Goal: Task Accomplishment & Management: Manage account settings

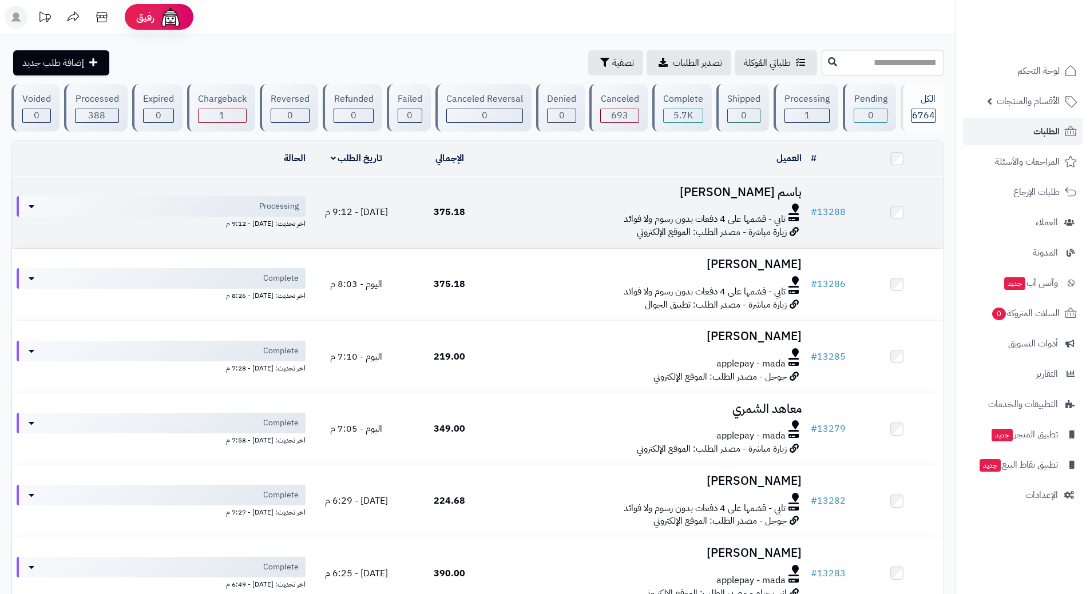
click at [543, 210] on div at bounding box center [651, 208] width 301 height 9
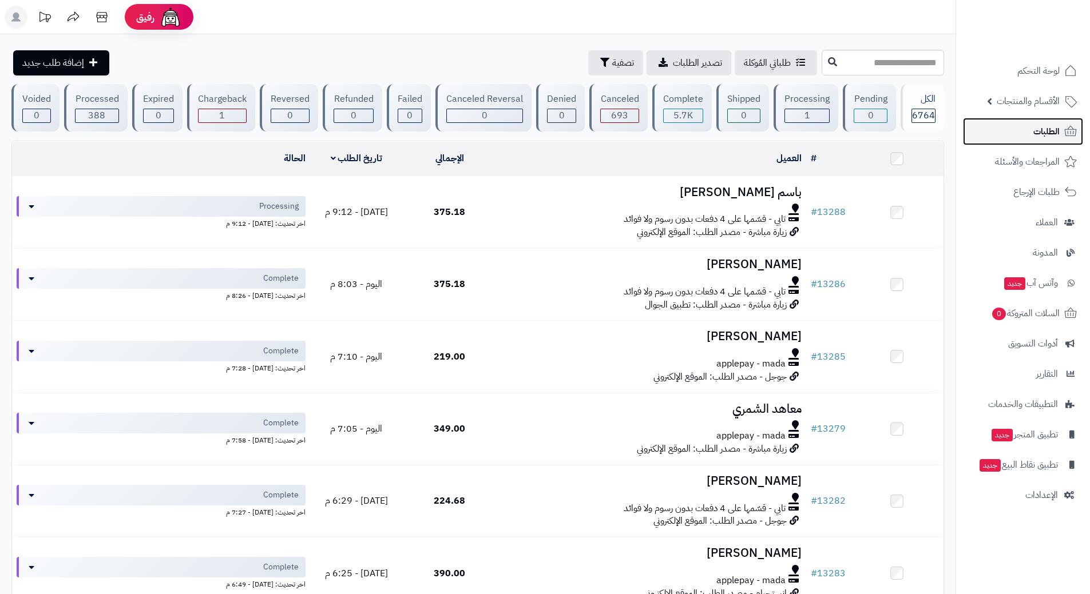
click at [1053, 137] on span "الطلبات" at bounding box center [1046, 132] width 26 height 16
click at [1061, 129] on link "الطلبات" at bounding box center [1023, 131] width 120 height 27
click at [1061, 125] on link "الطلبات" at bounding box center [1023, 131] width 120 height 27
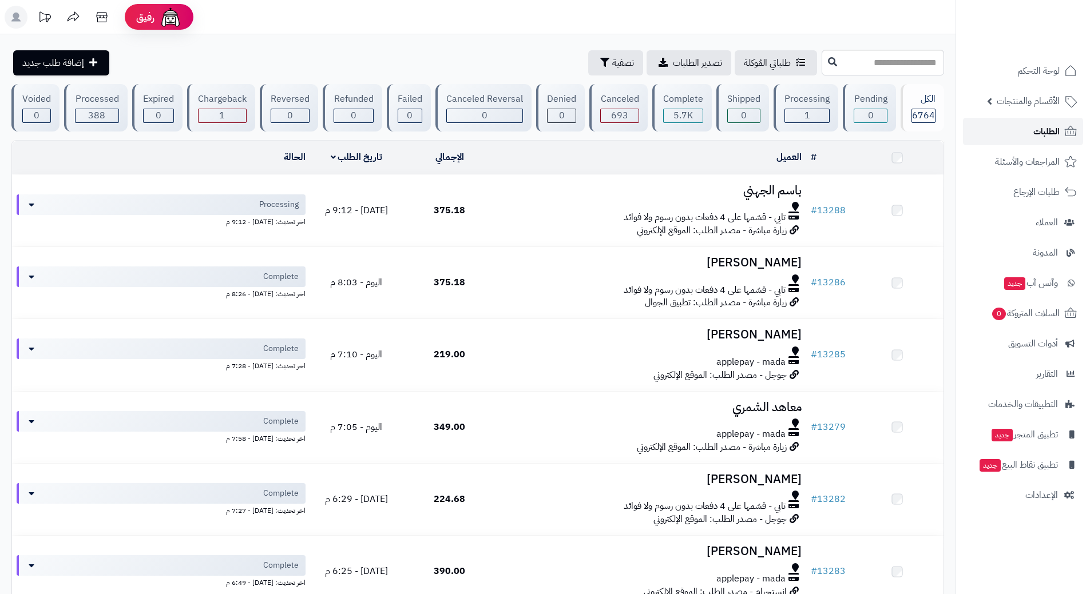
drag, startPoint x: 0, startPoint y: 0, endPoint x: 1077, endPoint y: 128, distance: 1084.7
click at [1077, 128] on link "الطلبات" at bounding box center [1023, 131] width 120 height 27
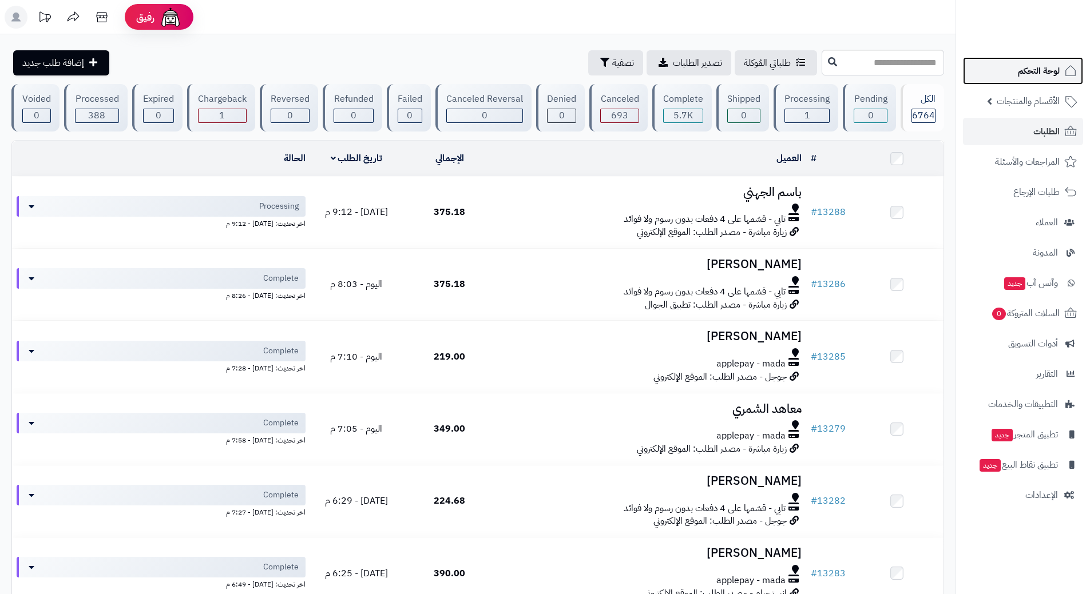
click at [1033, 78] on span "لوحة التحكم" at bounding box center [1039, 71] width 42 height 16
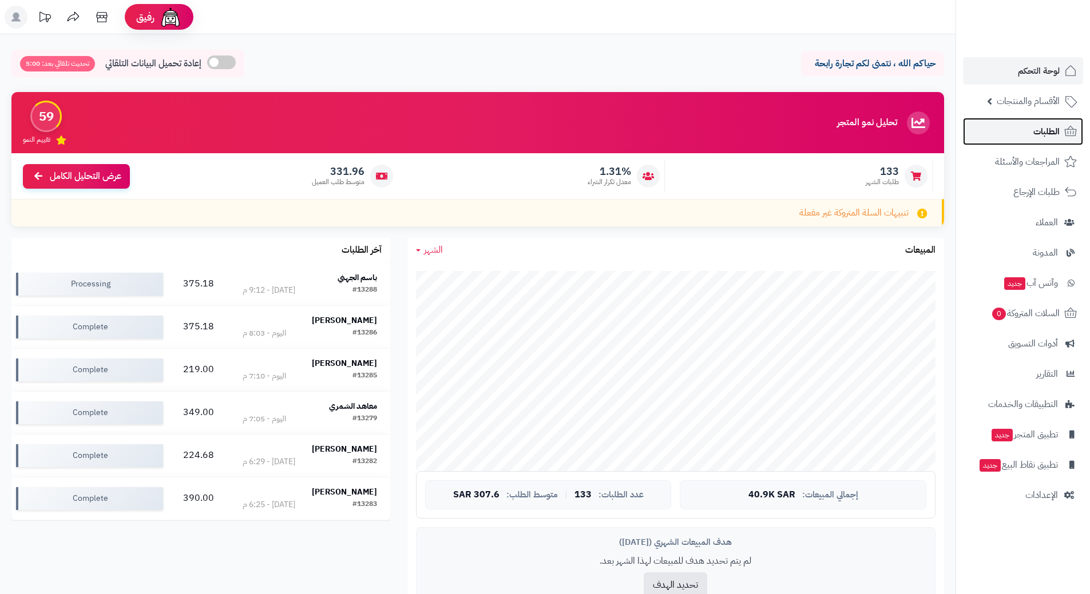
click at [1059, 131] on link "الطلبات" at bounding box center [1023, 131] width 120 height 27
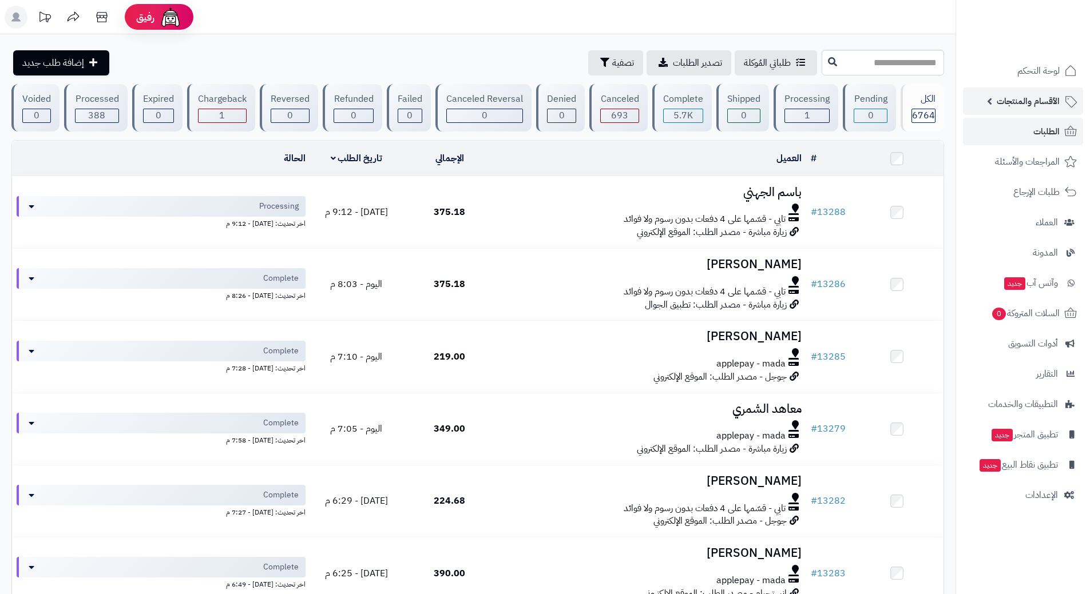
click at [1016, 100] on span "الأقسام والمنتجات" at bounding box center [1027, 101] width 63 height 16
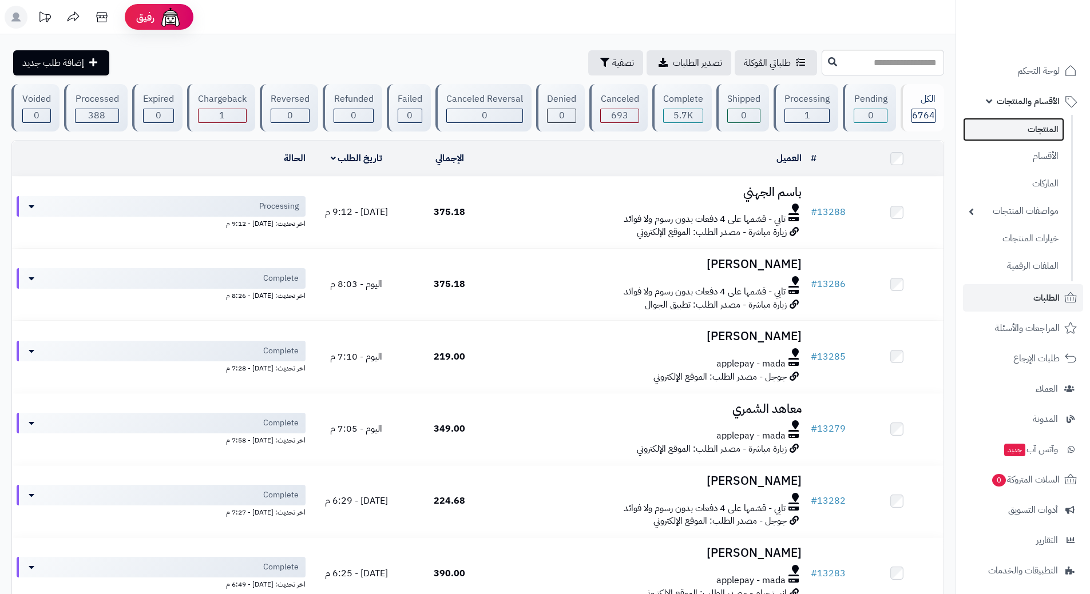
click at [1055, 134] on link "المنتجات" at bounding box center [1013, 129] width 101 height 23
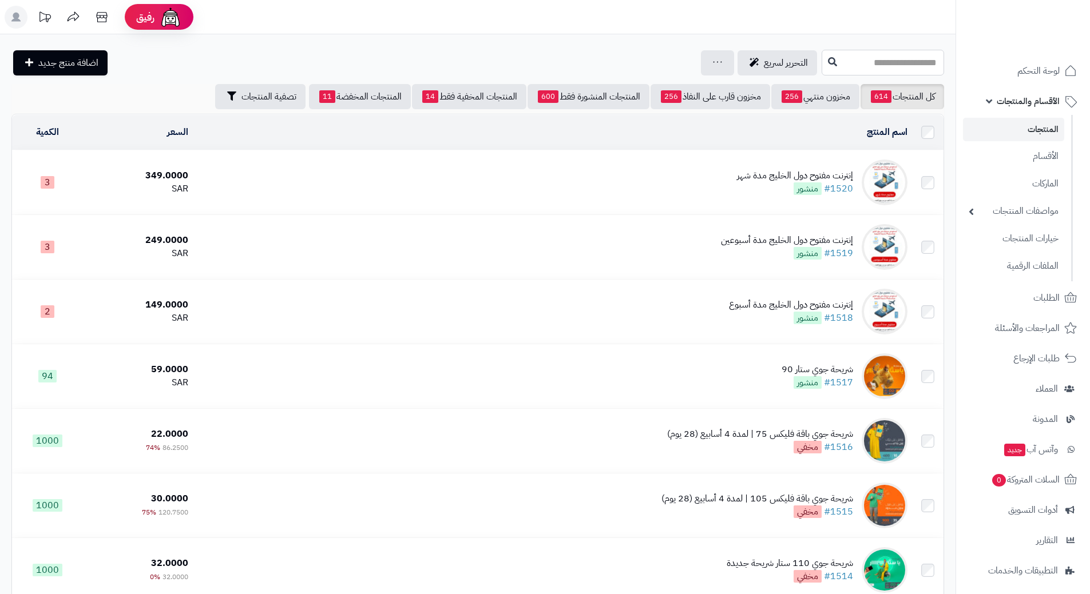
click at [847, 60] on input "text" at bounding box center [882, 63] width 122 height 26
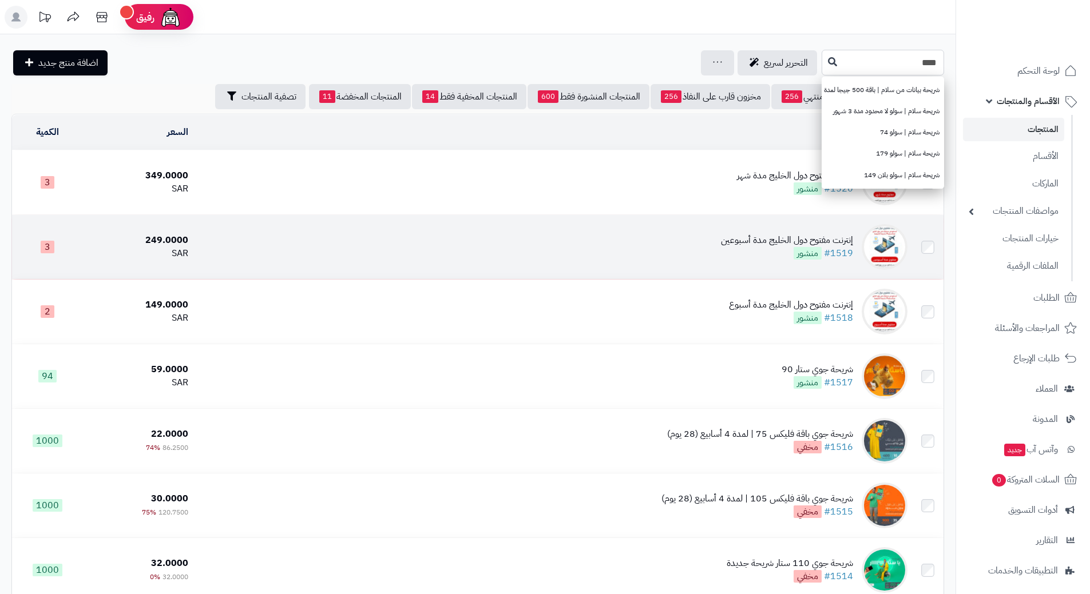
type input "****"
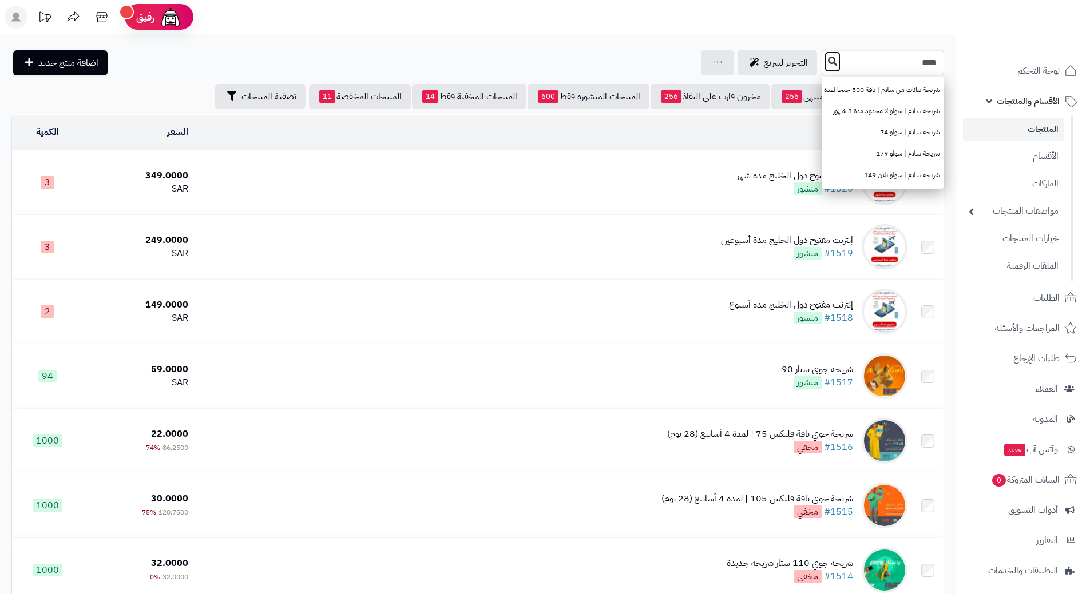
click at [828, 62] on icon at bounding box center [832, 61] width 9 height 9
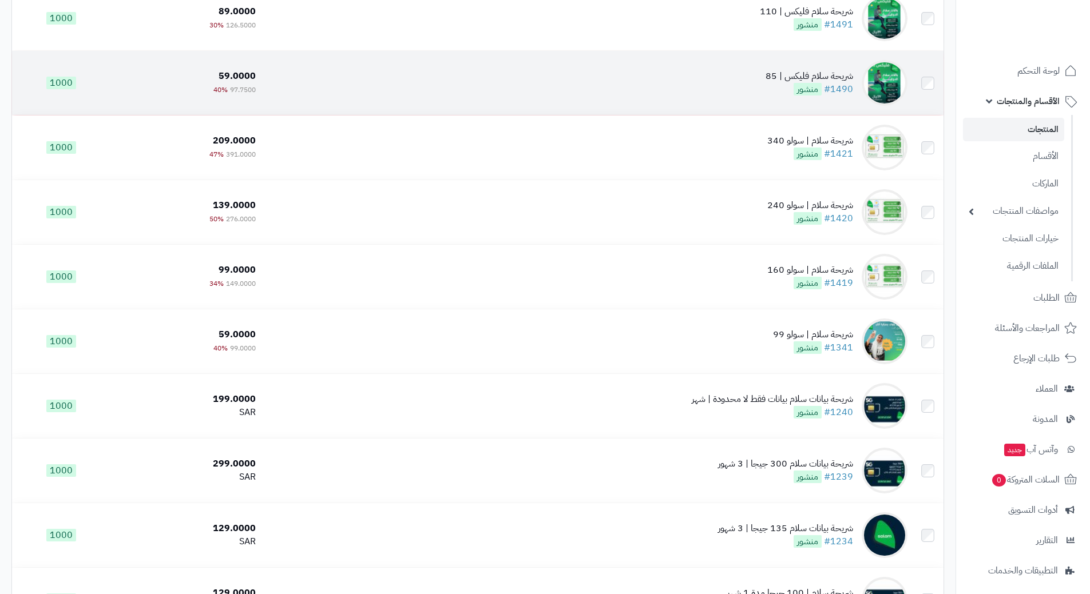
scroll to position [229, 0]
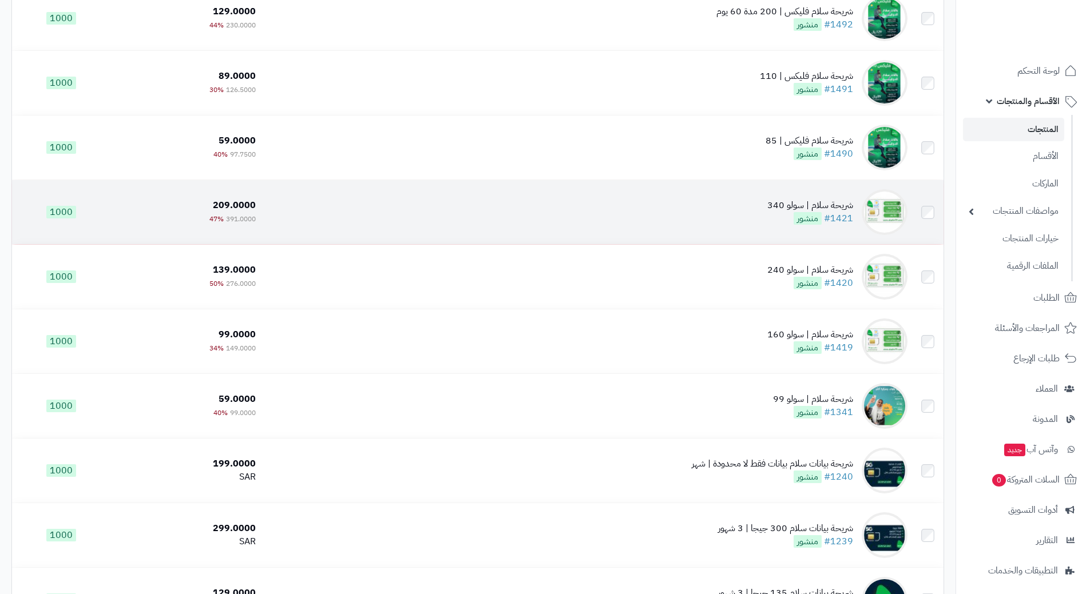
click at [348, 203] on td "شريحة سلام | سولو 340 #1421 منشور" at bounding box center [586, 212] width 652 height 64
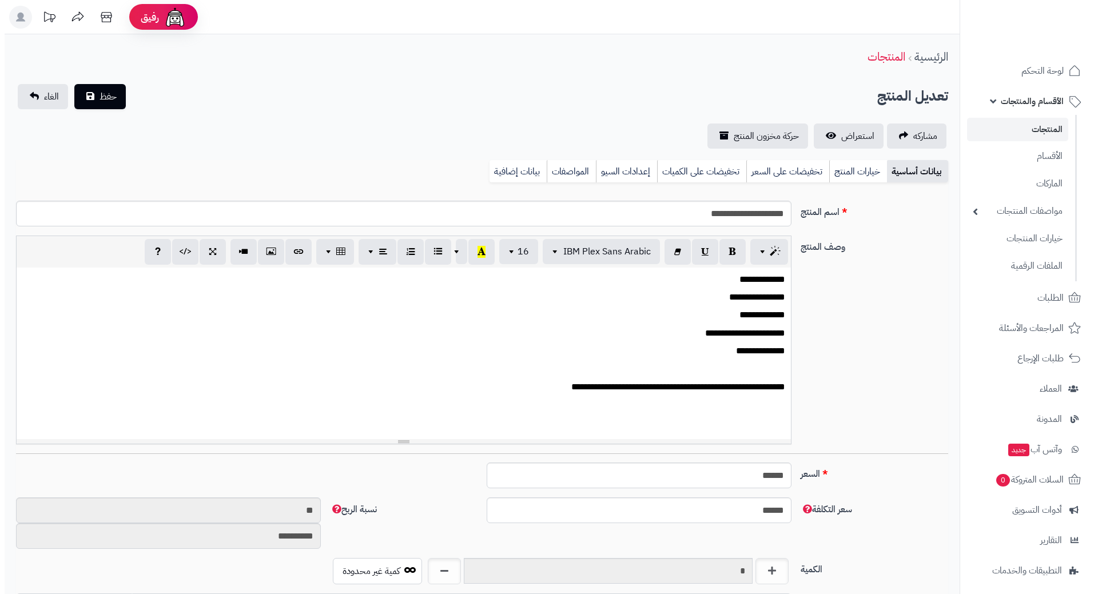
scroll to position [995, 0]
click at [767, 165] on link "تخفيضات على السعر" at bounding box center [783, 171] width 83 height 23
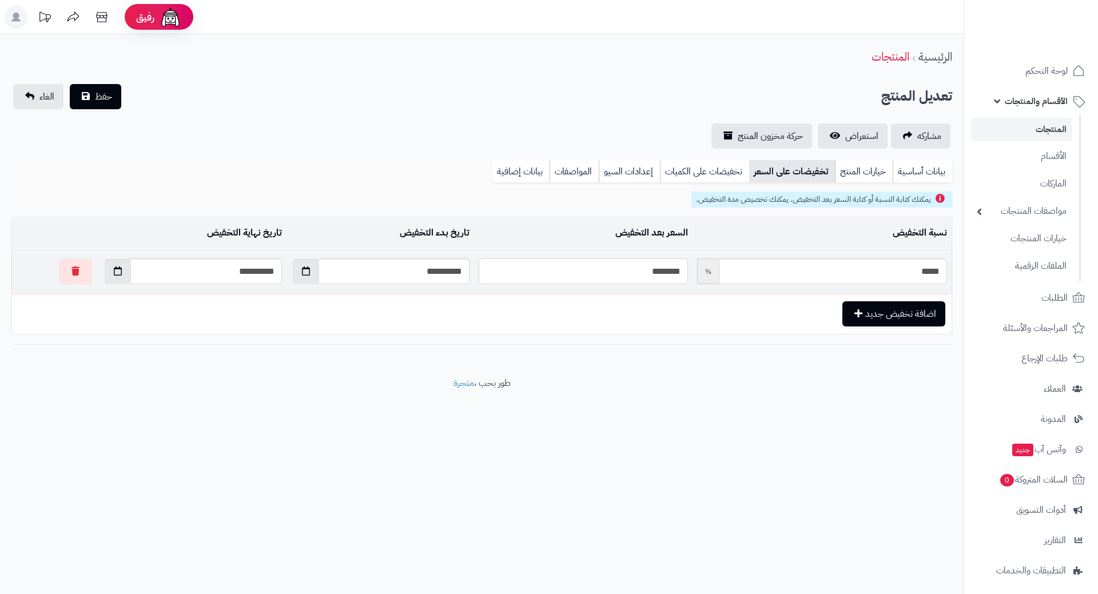
click at [633, 268] on input "********" at bounding box center [583, 272] width 209 height 26
click at [634, 271] on input "********" at bounding box center [583, 272] width 209 height 26
type input "*"
type input "*****"
type input "**"
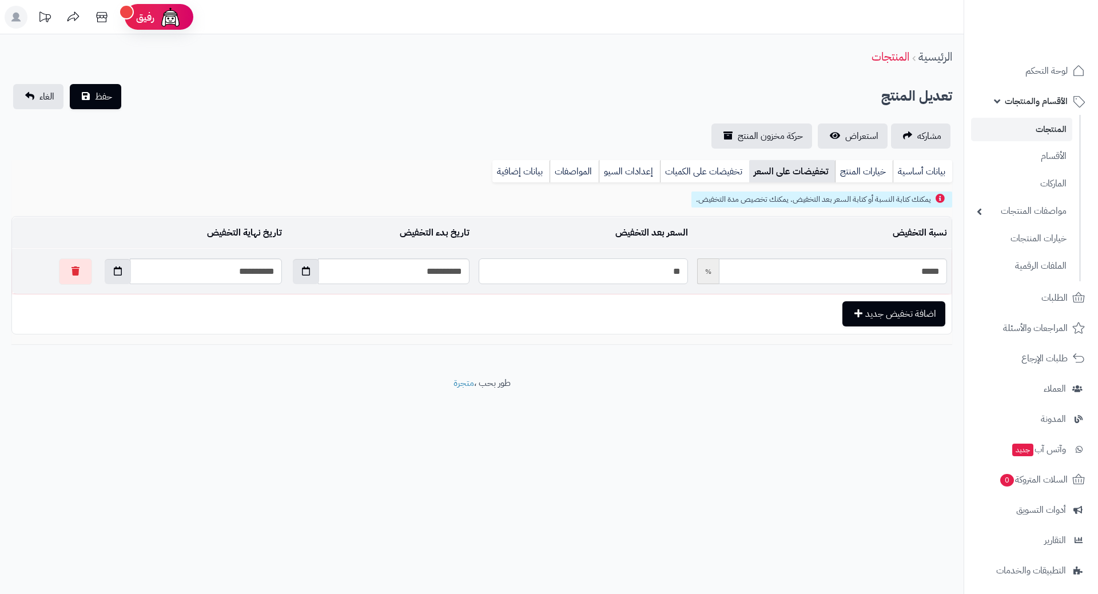
type input "*****"
type input "***"
type input "*****"
type input "***"
click at [70, 84] on button "حفظ" at bounding box center [95, 96] width 51 height 25
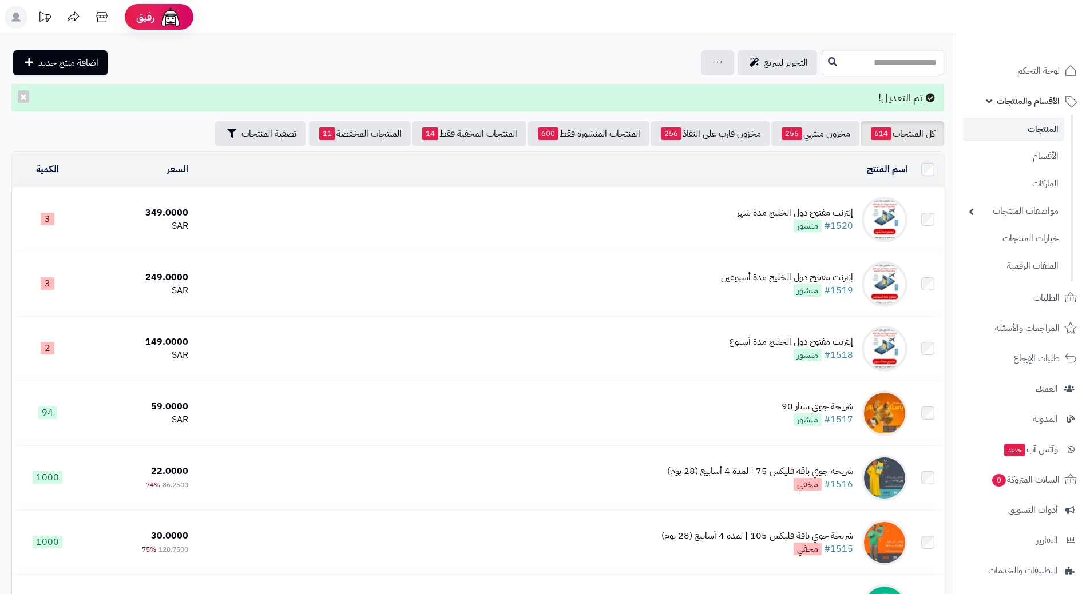
click at [990, 105] on link "الأقسام والمنتجات" at bounding box center [1023, 101] width 120 height 27
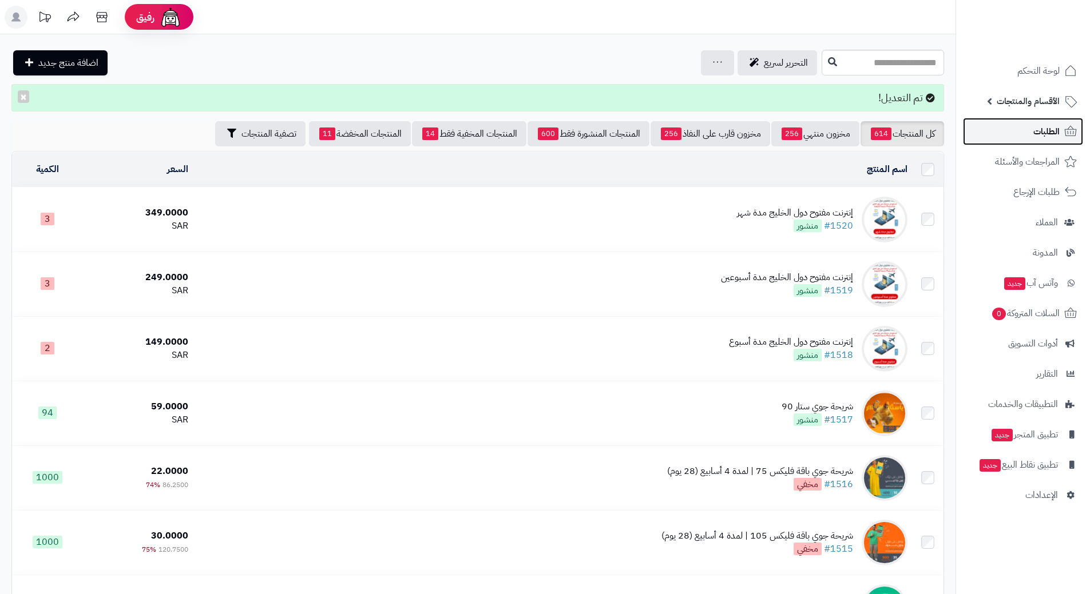
click at [1014, 128] on link "الطلبات" at bounding box center [1023, 131] width 120 height 27
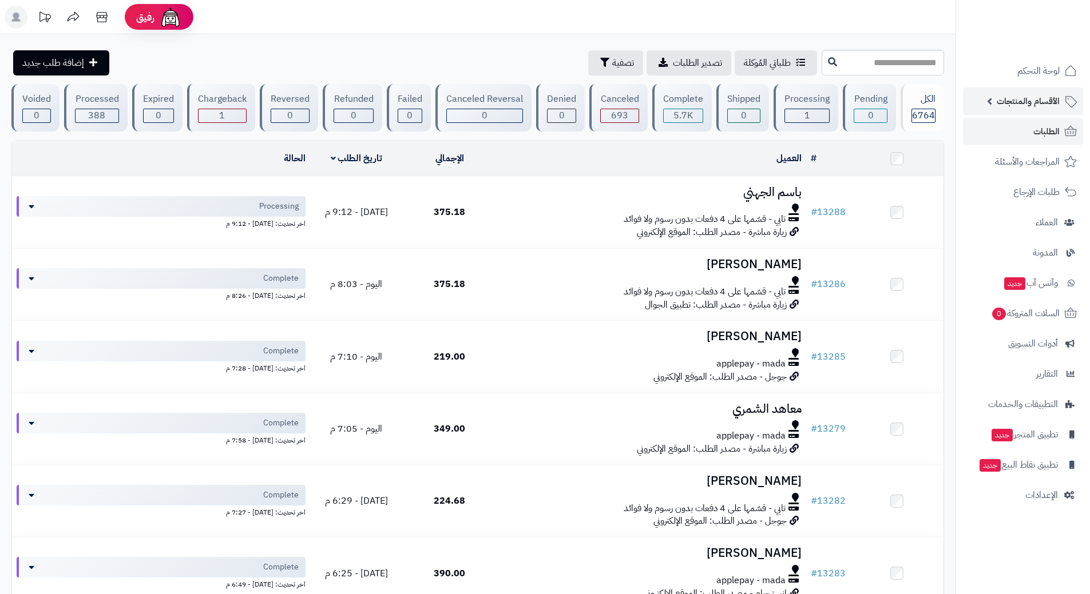
click at [1055, 100] on span "الأقسام والمنتجات" at bounding box center [1027, 101] width 63 height 16
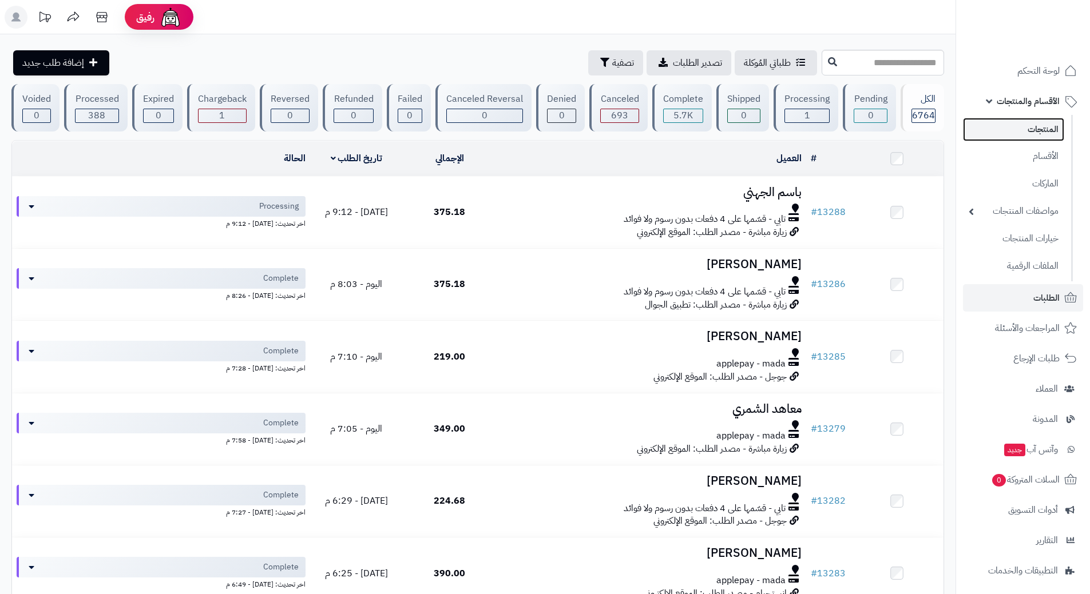
click at [1045, 134] on link "المنتجات" at bounding box center [1013, 129] width 101 height 23
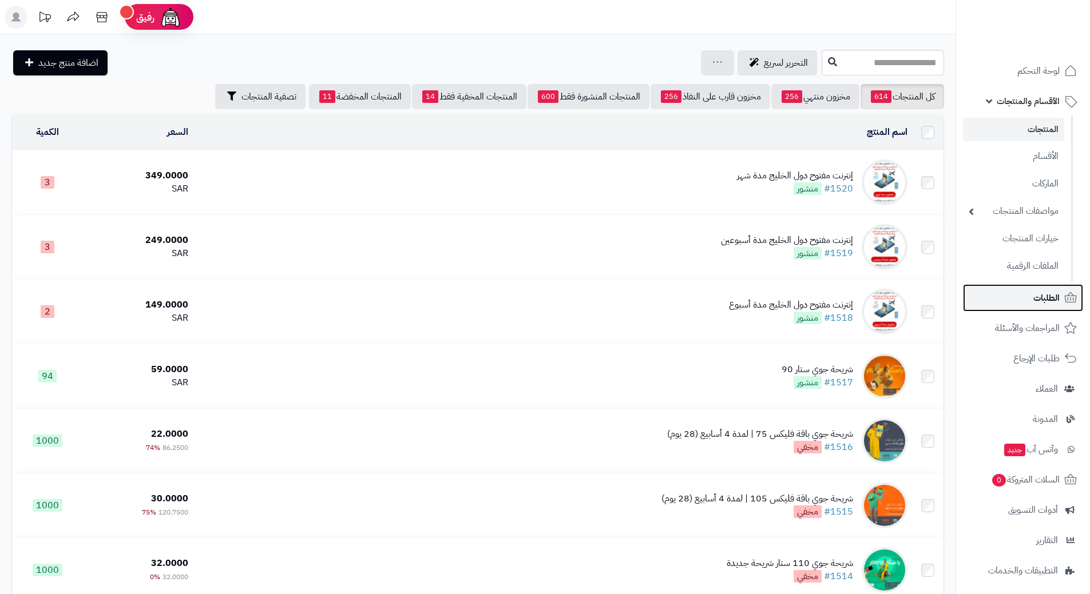
click at [1056, 301] on span "الطلبات" at bounding box center [1046, 298] width 26 height 16
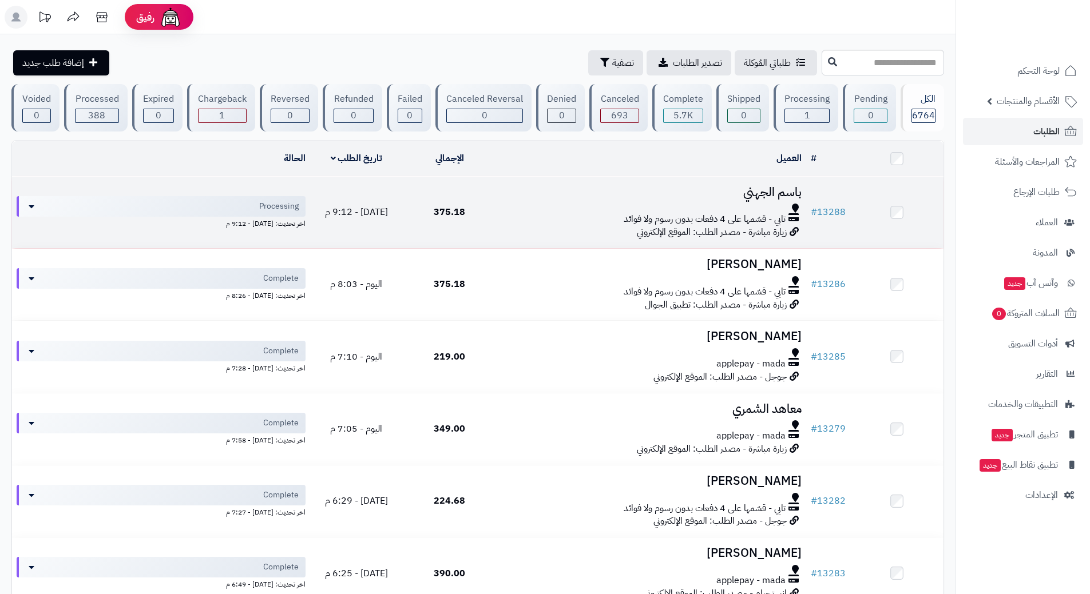
click at [508, 200] on td "باسم الجهني تابي - قسّمها على 4 دفعات بدون رسوم ولا فوائد زيارة مباشرة - مصدر ا…" at bounding box center [651, 213] width 310 height 72
click at [522, 207] on div at bounding box center [651, 208] width 301 height 9
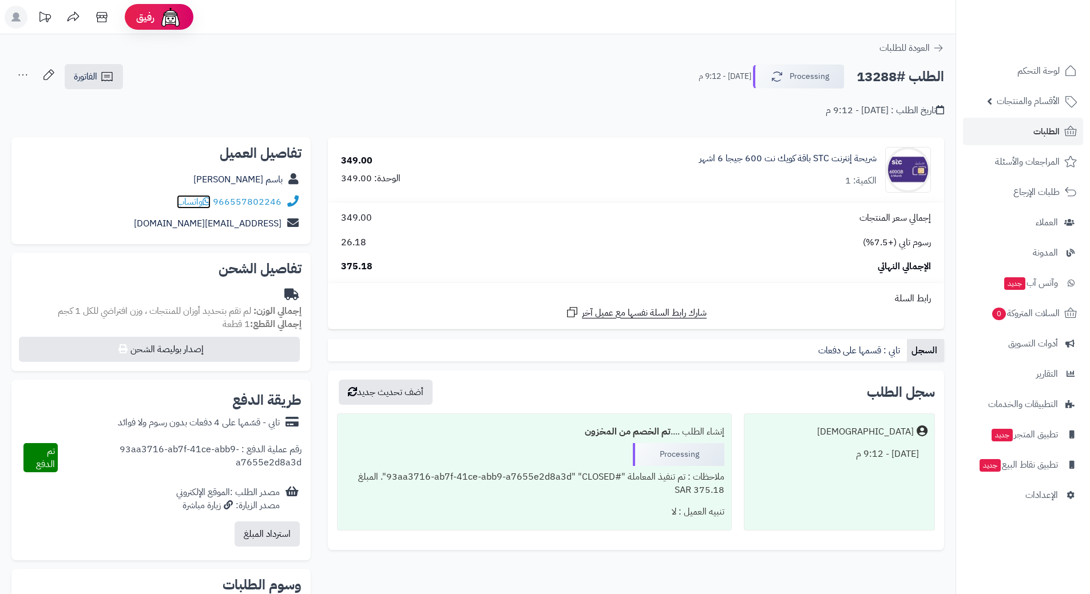
click at [210, 201] on icon at bounding box center [207, 201] width 8 height 9
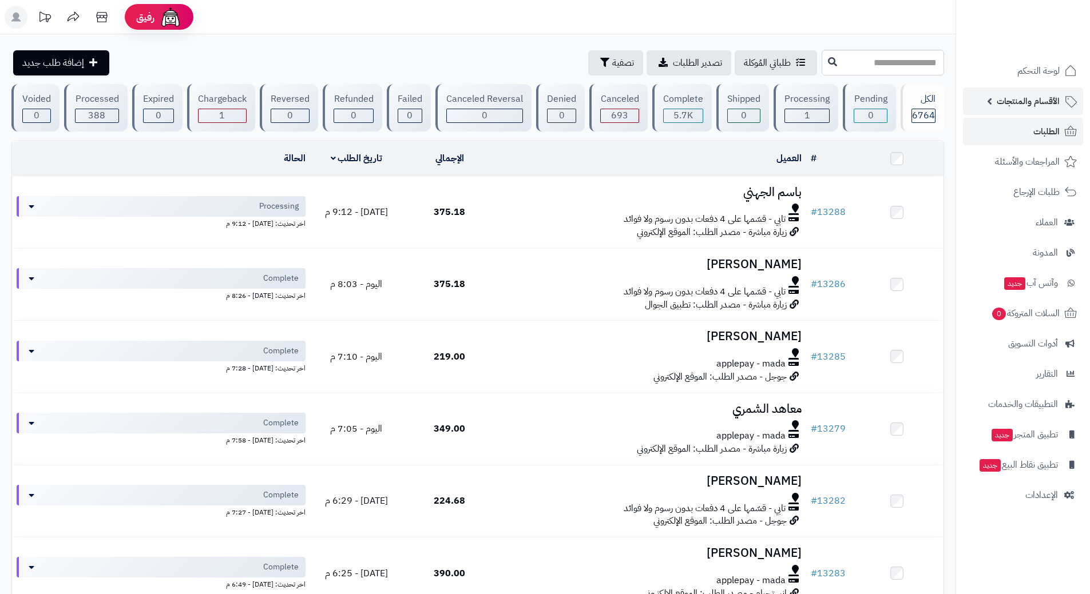
click at [1012, 104] on span "الأقسام والمنتجات" at bounding box center [1027, 101] width 63 height 16
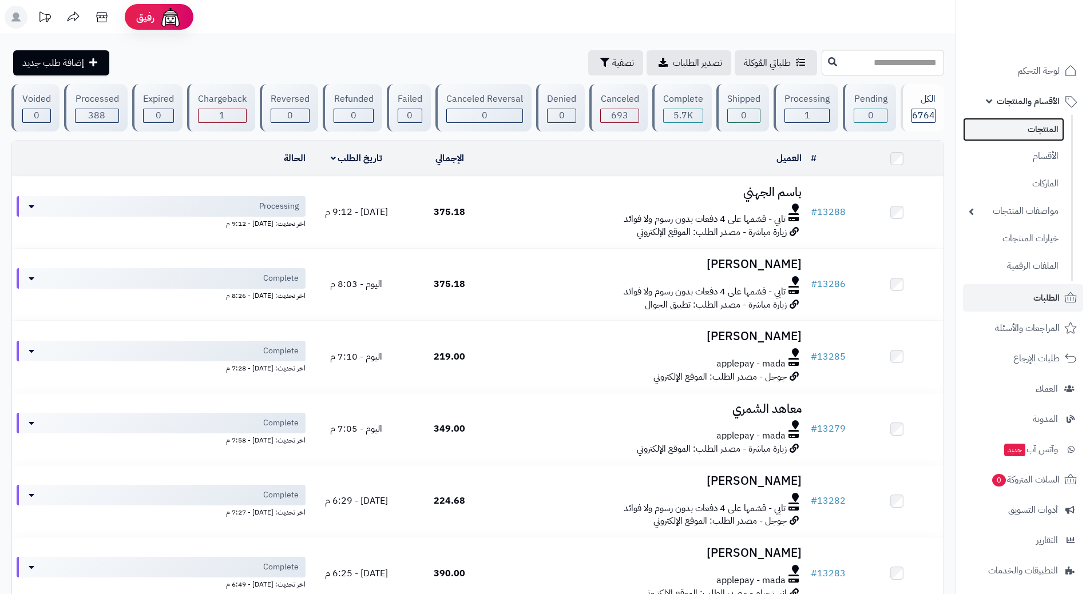
click at [1034, 131] on link "المنتجات" at bounding box center [1013, 129] width 101 height 23
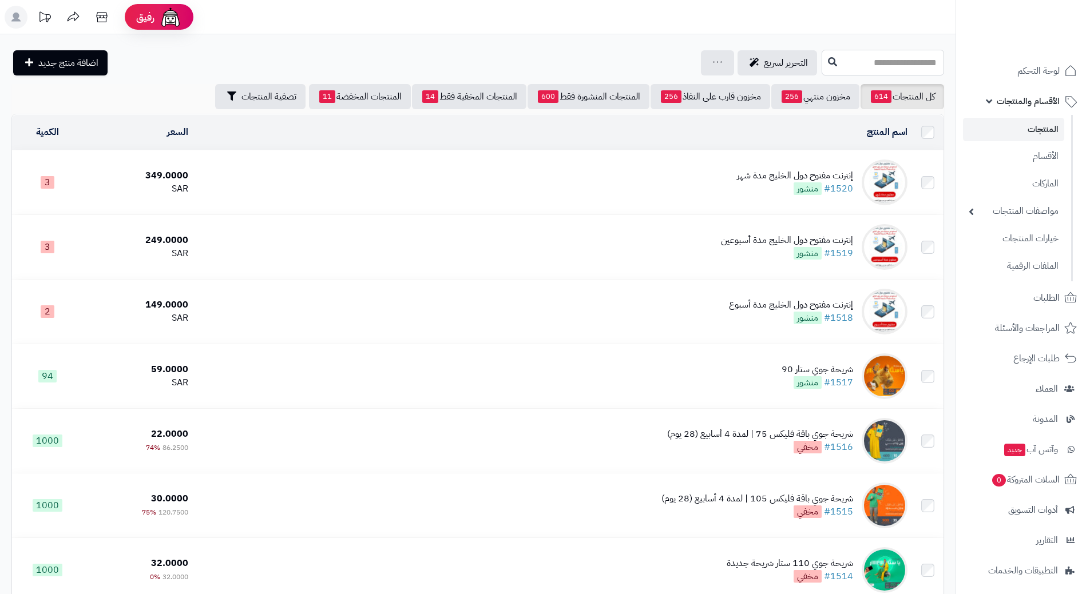
click at [865, 70] on input "text" at bounding box center [882, 63] width 122 height 26
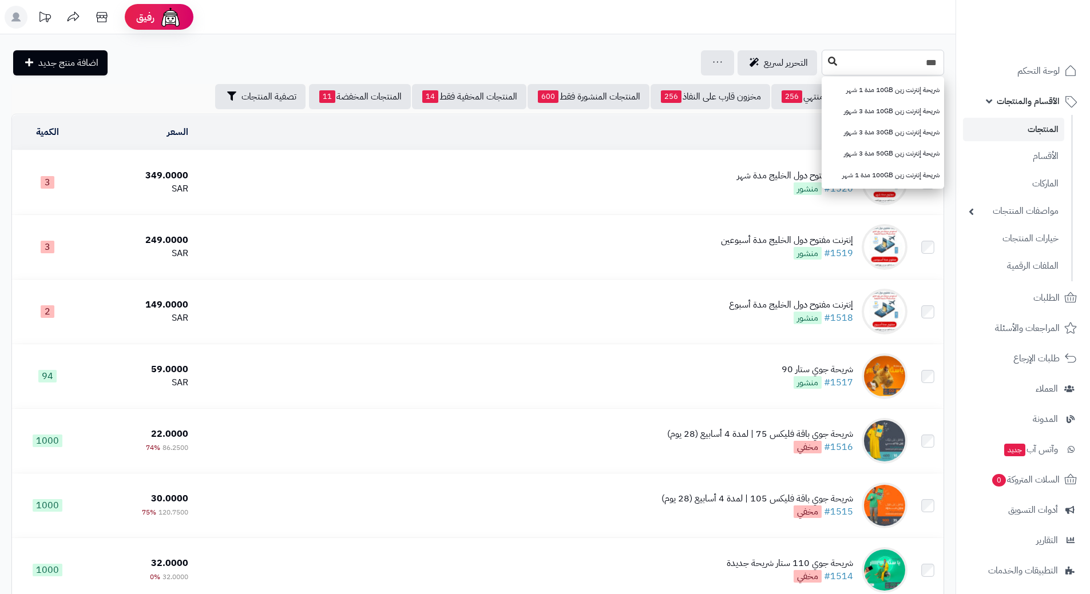
type input "***"
click at [828, 65] on icon at bounding box center [832, 61] width 9 height 9
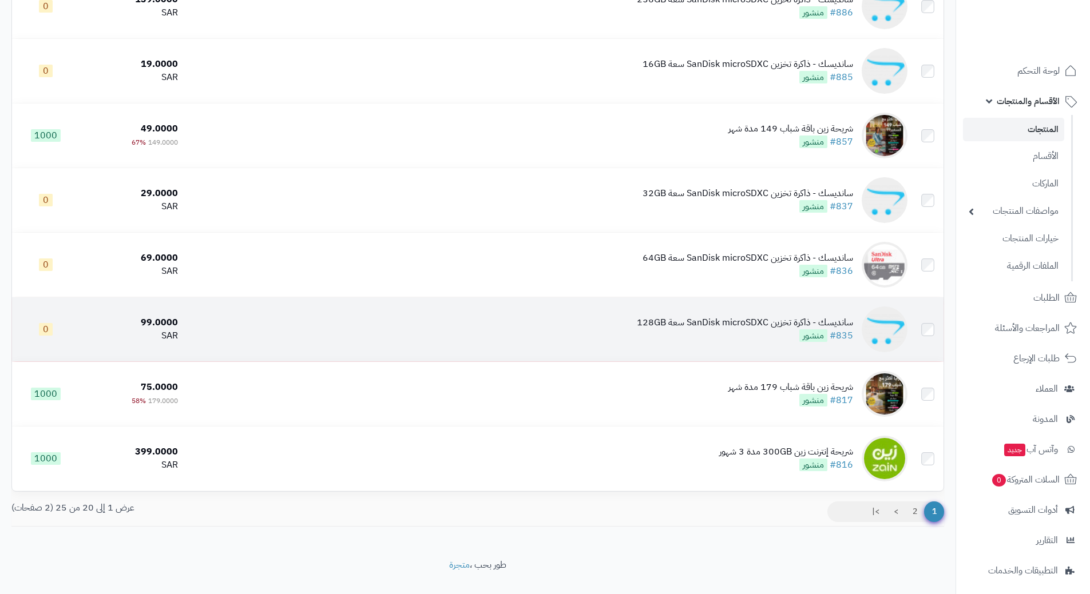
scroll to position [972, 0]
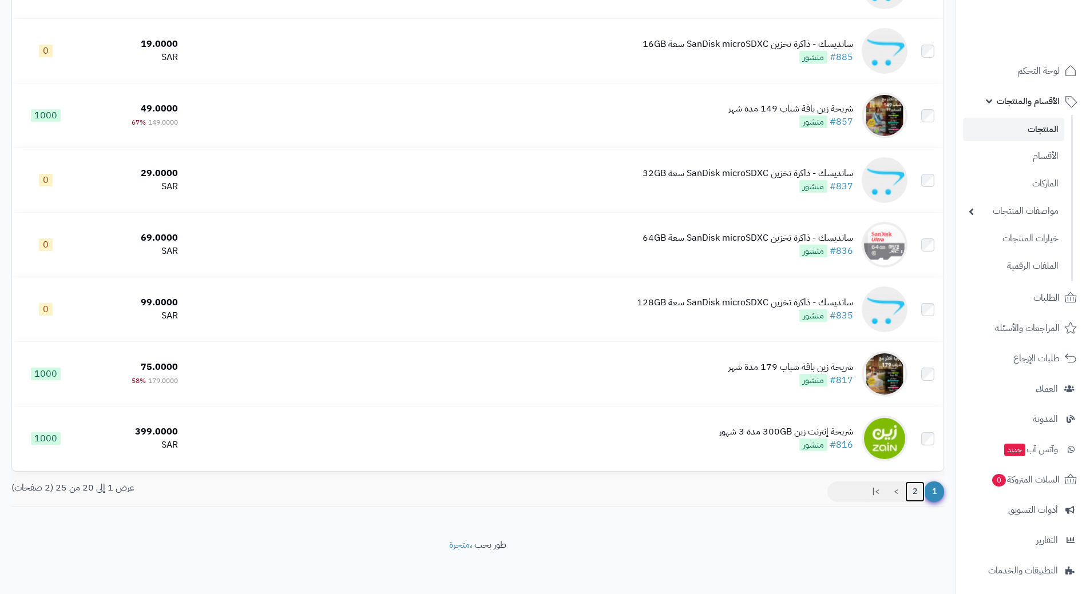
click at [913, 487] on link "2" at bounding box center [914, 492] width 19 height 21
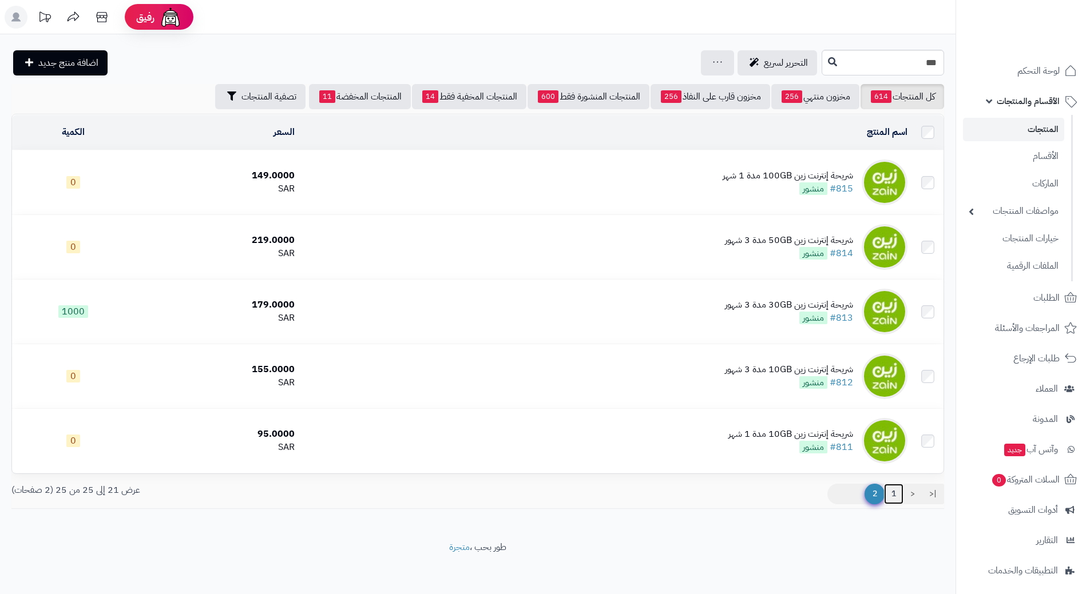
click at [895, 491] on link "1" at bounding box center [893, 494] width 19 height 21
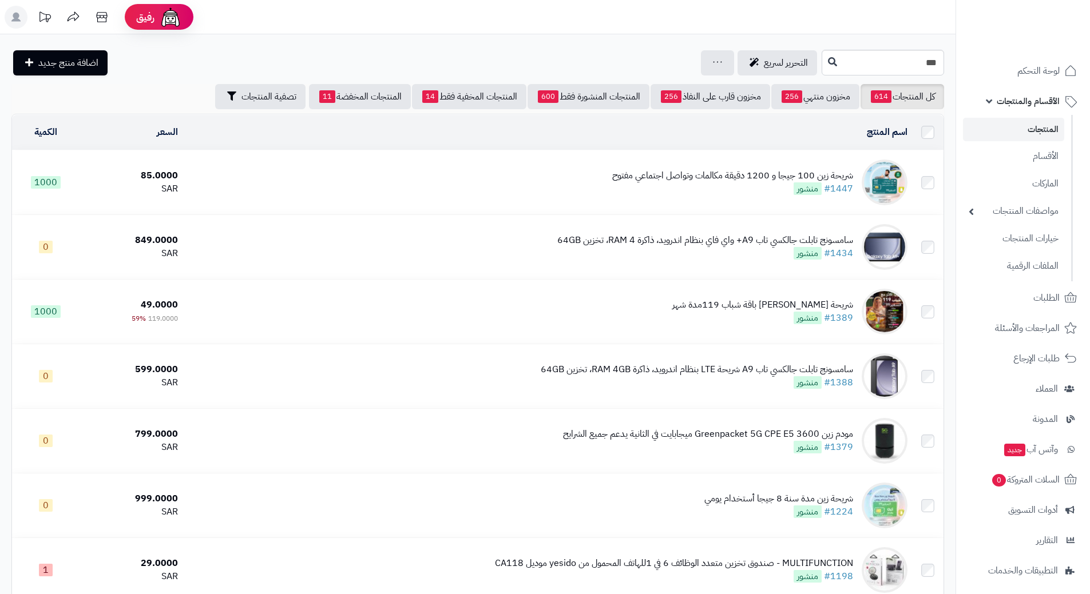
click at [1023, 101] on span "الأقسام والمنتجات" at bounding box center [1027, 101] width 63 height 16
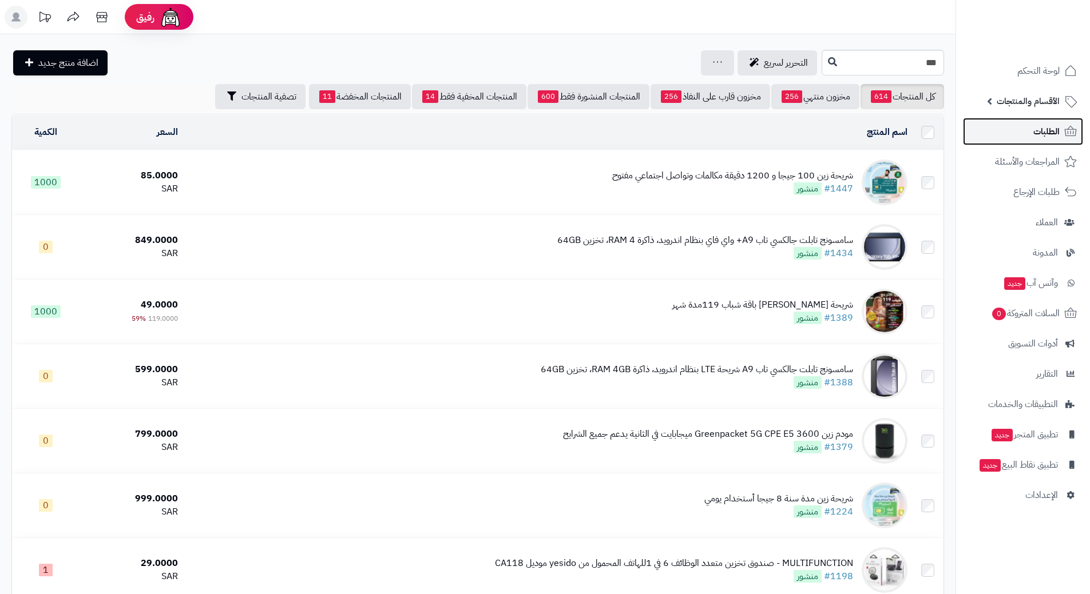
click at [1022, 132] on link "الطلبات" at bounding box center [1023, 131] width 120 height 27
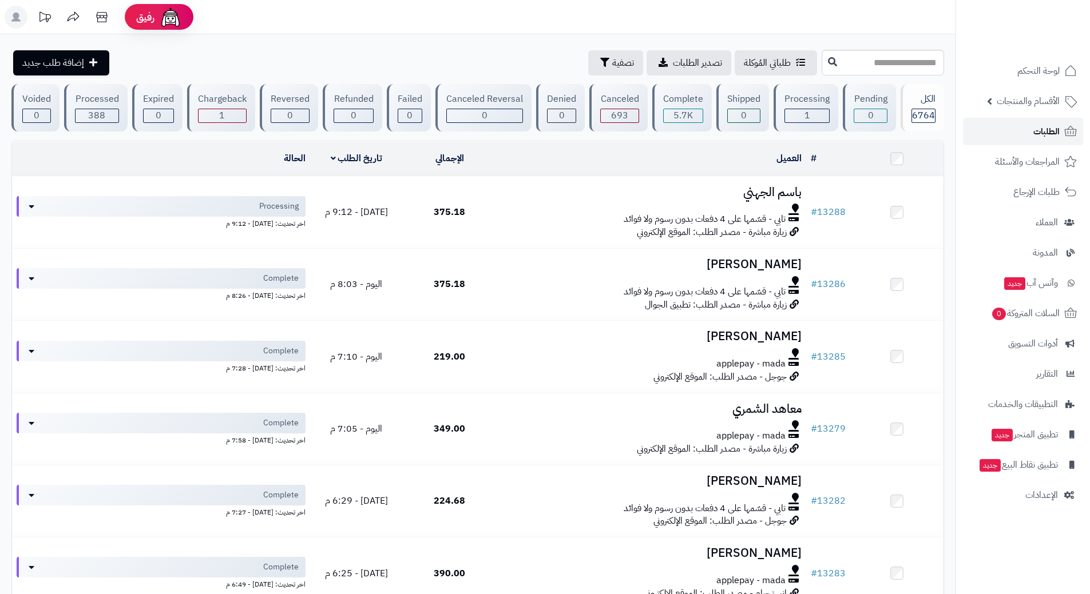
click at [1025, 122] on link "الطلبات" at bounding box center [1023, 131] width 120 height 27
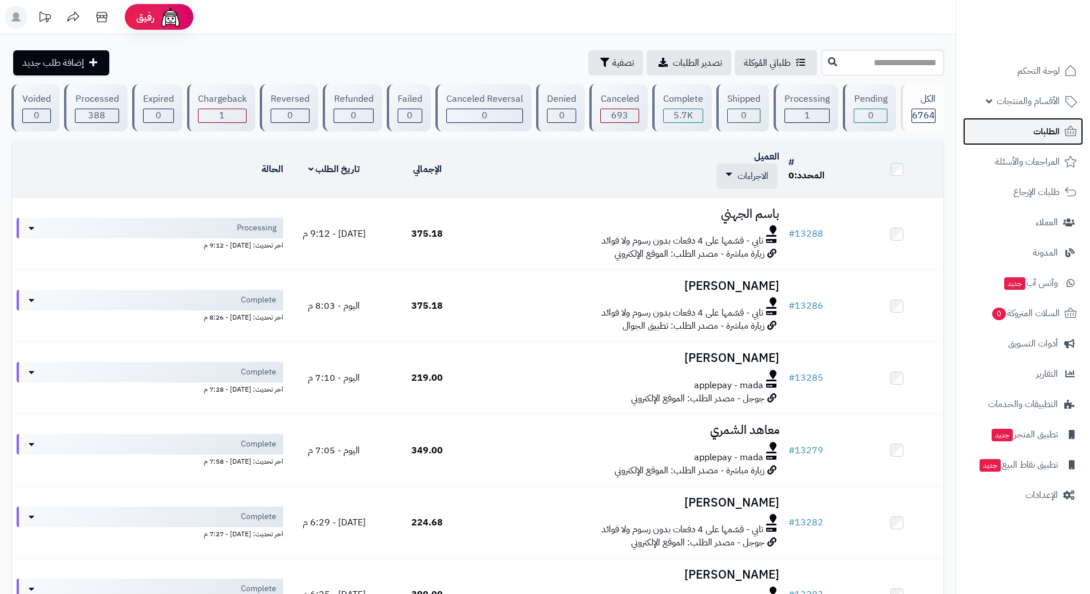
click at [1030, 126] on link "الطلبات" at bounding box center [1023, 131] width 120 height 27
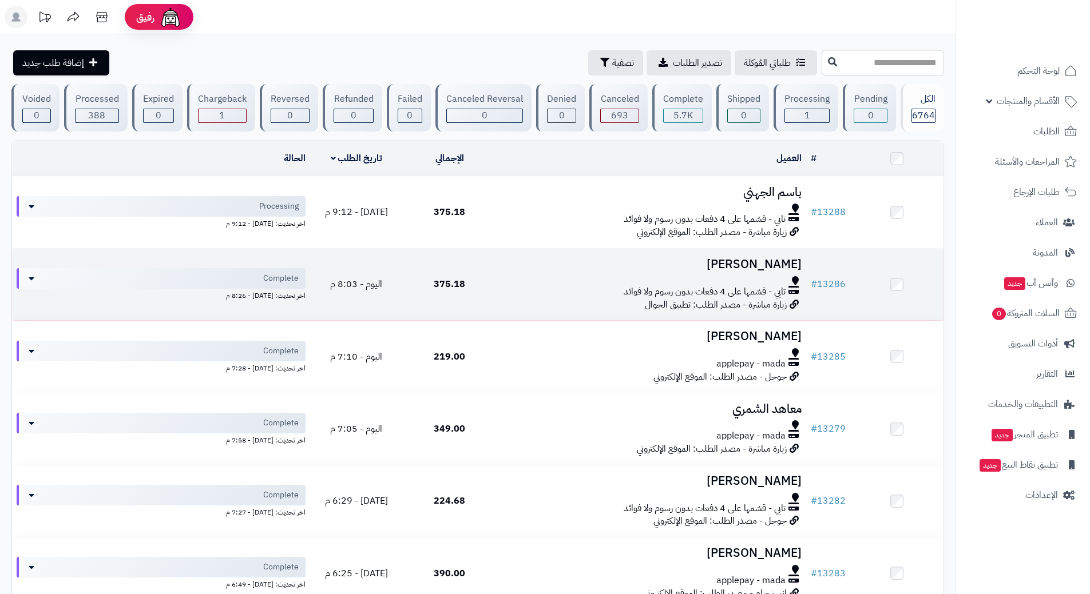
click at [511, 249] on td "[PERSON_NAME] تابي - قسّمها على 4 دفعات بدون رسوم ولا فوائد زيارة مباشرة - مصدر…" at bounding box center [651, 285] width 310 height 72
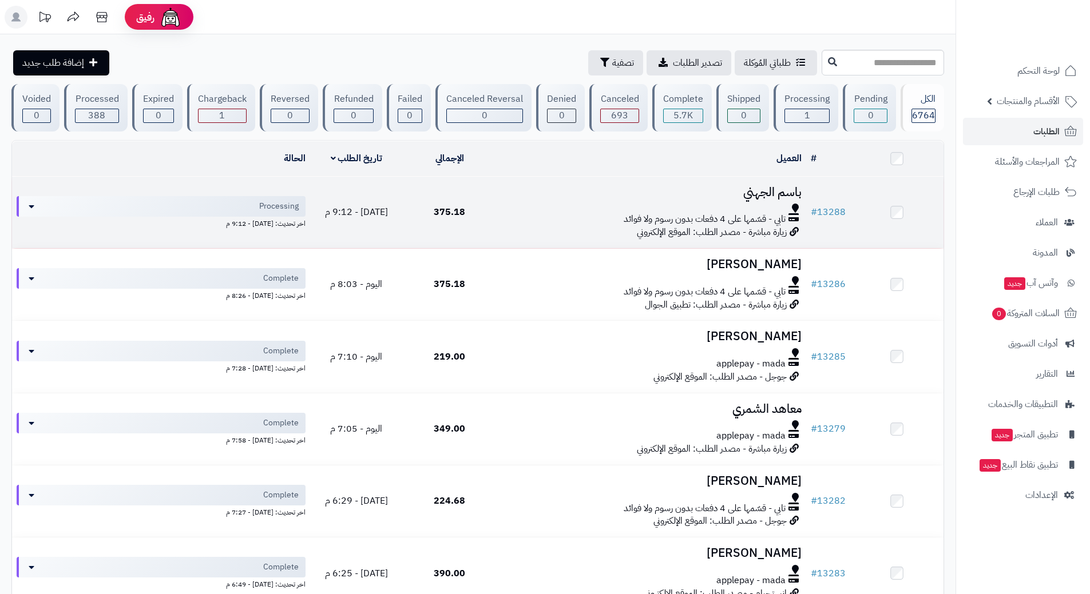
click at [515, 225] on td "باسم الجهني تابي - قسّمها على 4 دفعات بدون رسوم ولا فوائد زيارة مباشرة - مصدر ا…" at bounding box center [651, 213] width 310 height 72
click at [526, 210] on div at bounding box center [651, 208] width 301 height 9
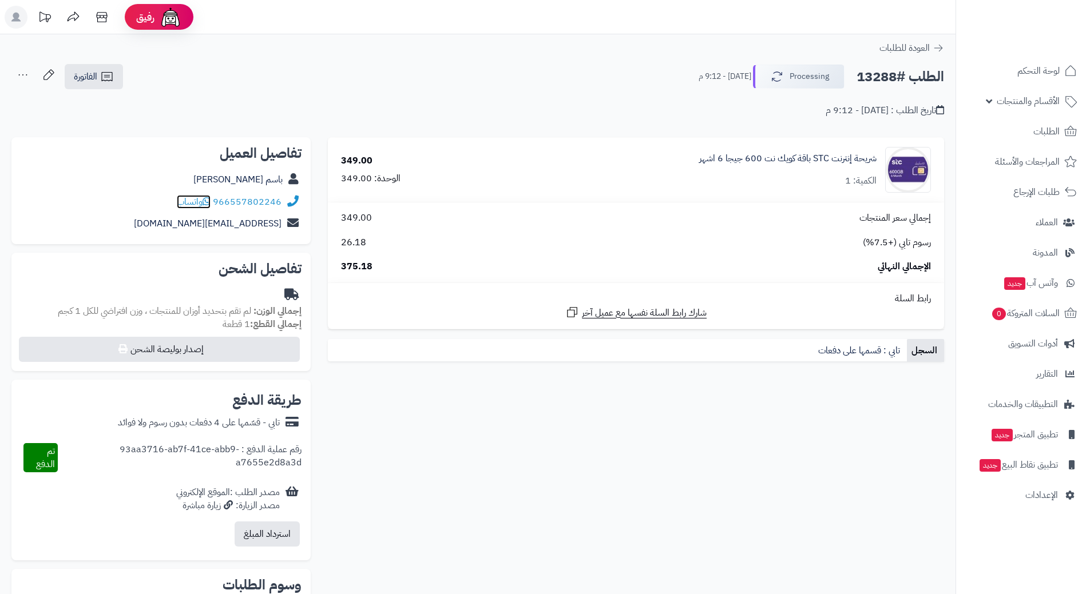
click at [210, 197] on icon at bounding box center [207, 201] width 8 height 9
